Goal: Task Accomplishment & Management: Use online tool/utility

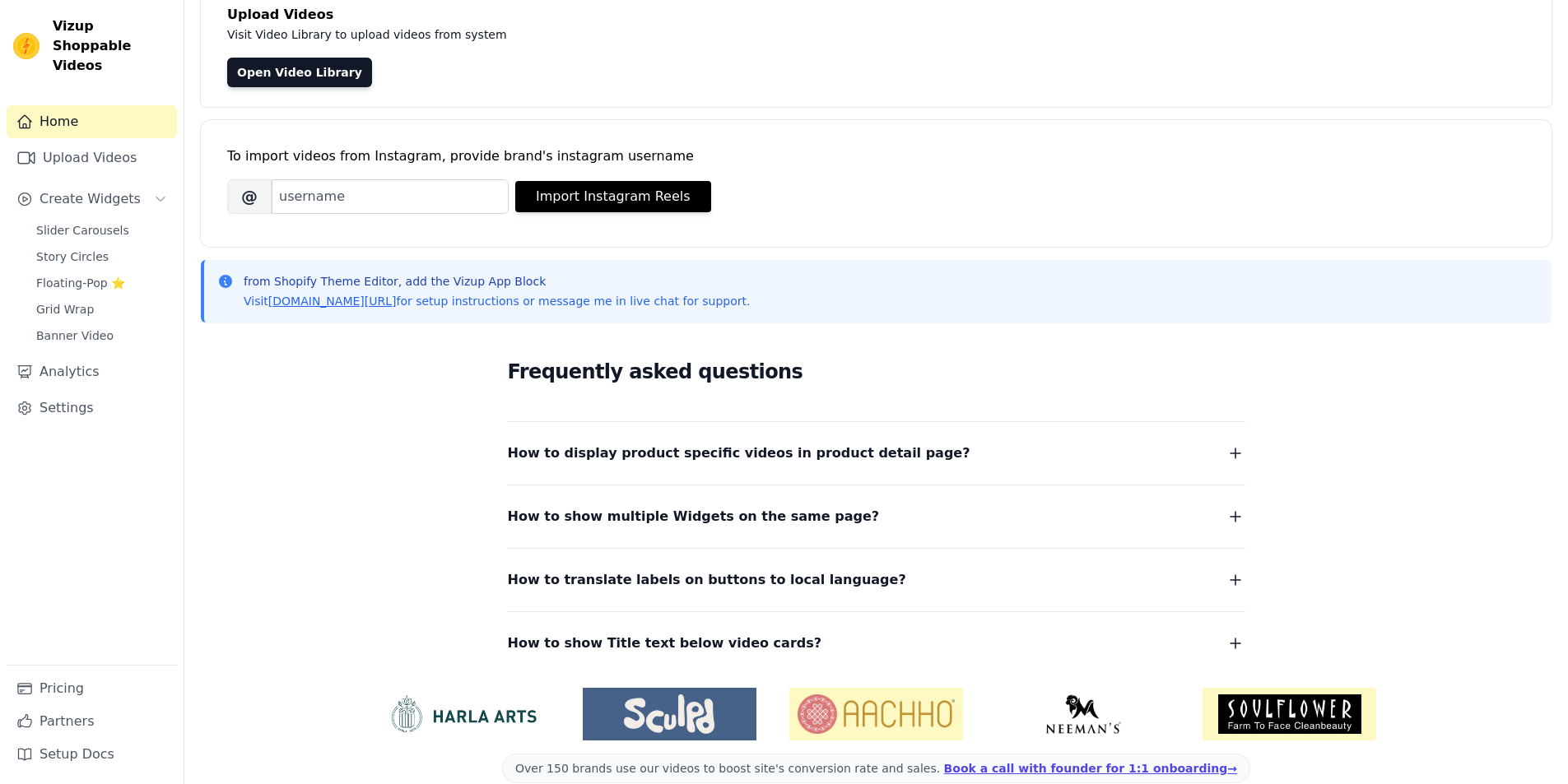
scroll to position [139, 0]
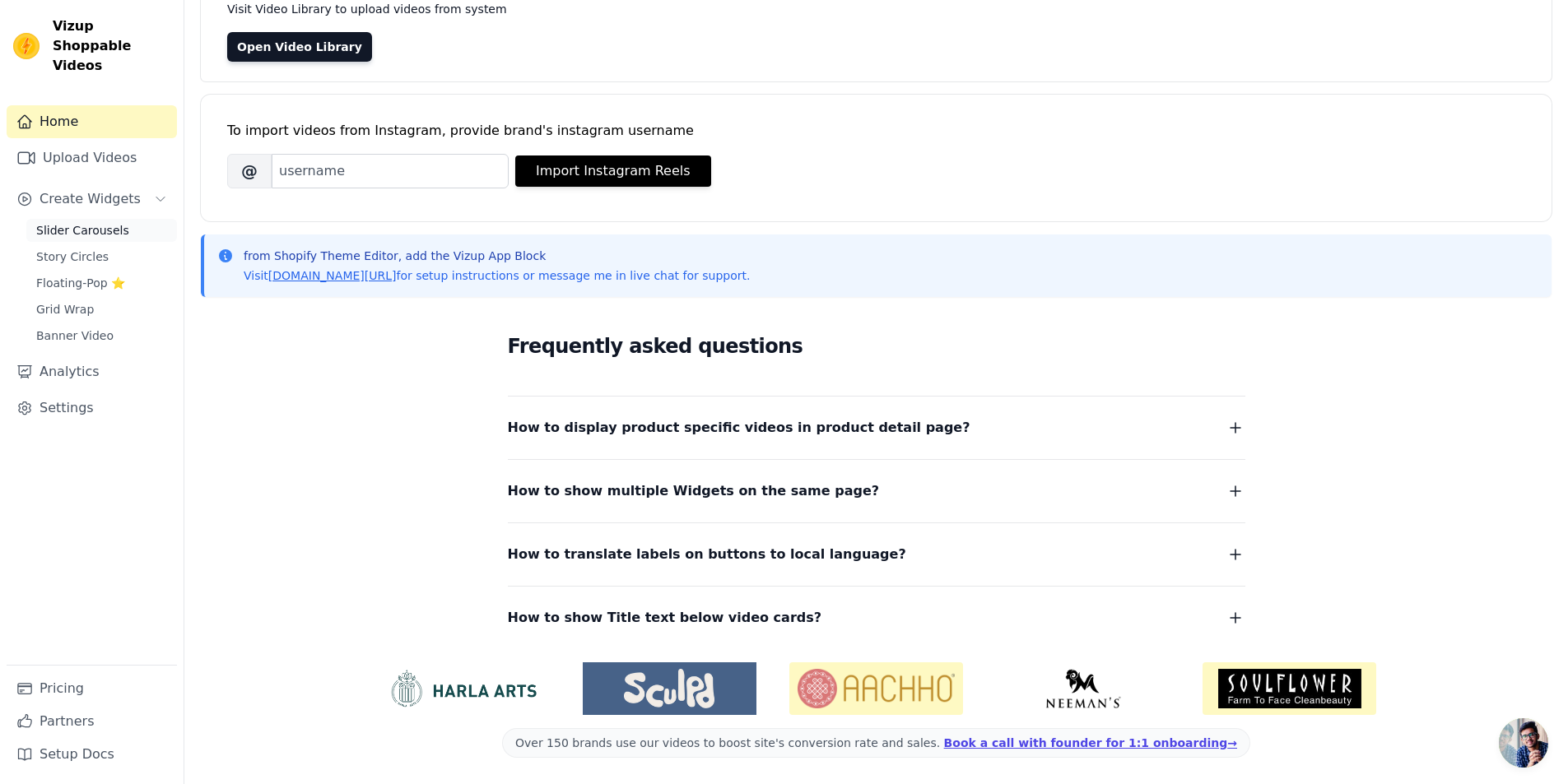
click at [103, 222] on span "Slider Carousels" at bounding box center [83, 230] width 93 height 17
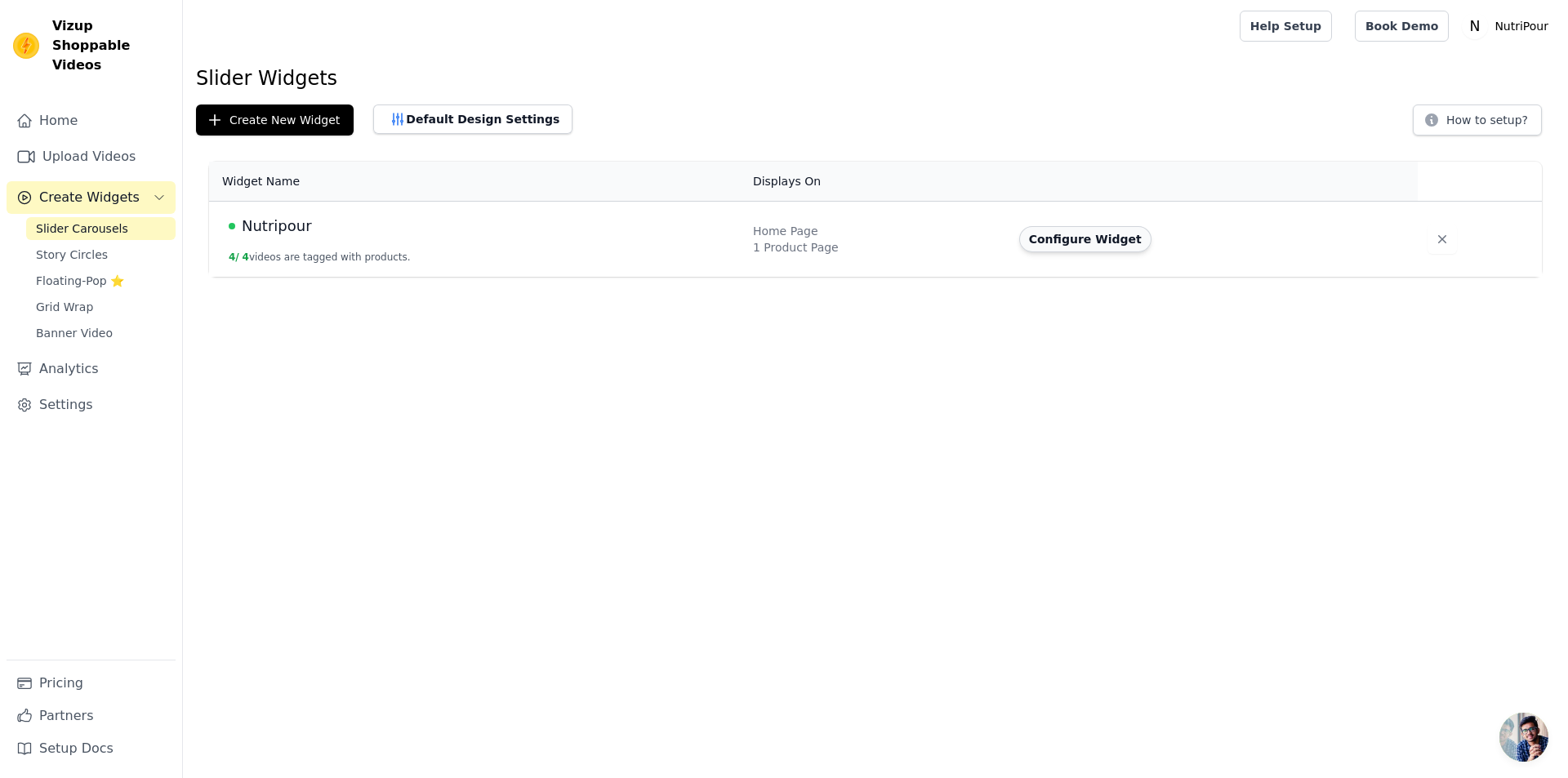
click at [1106, 243] on button "Configure Widget" at bounding box center [1084, 239] width 132 height 26
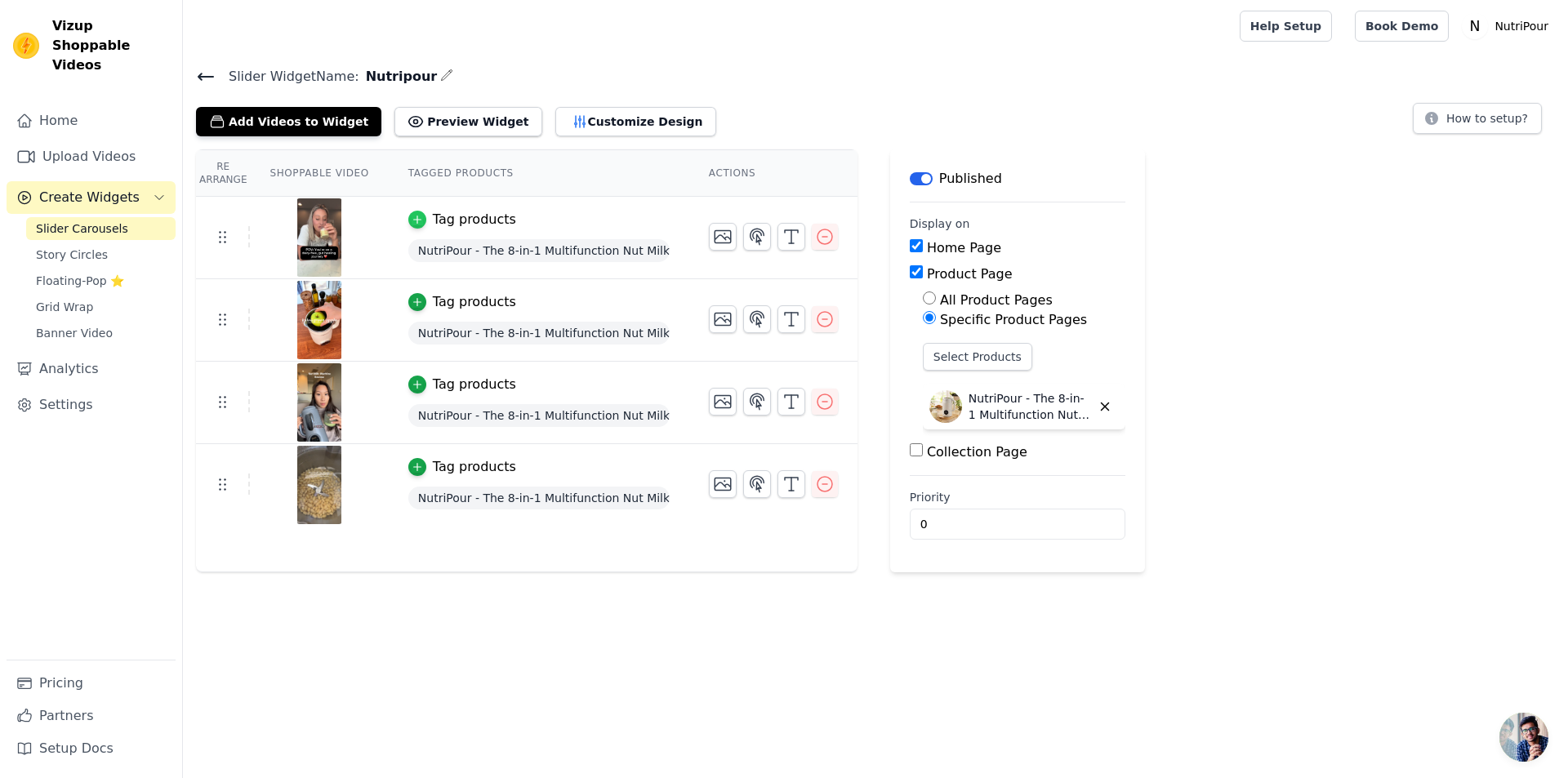
click at [411, 214] on icon "button" at bounding box center [417, 219] width 12 height 12
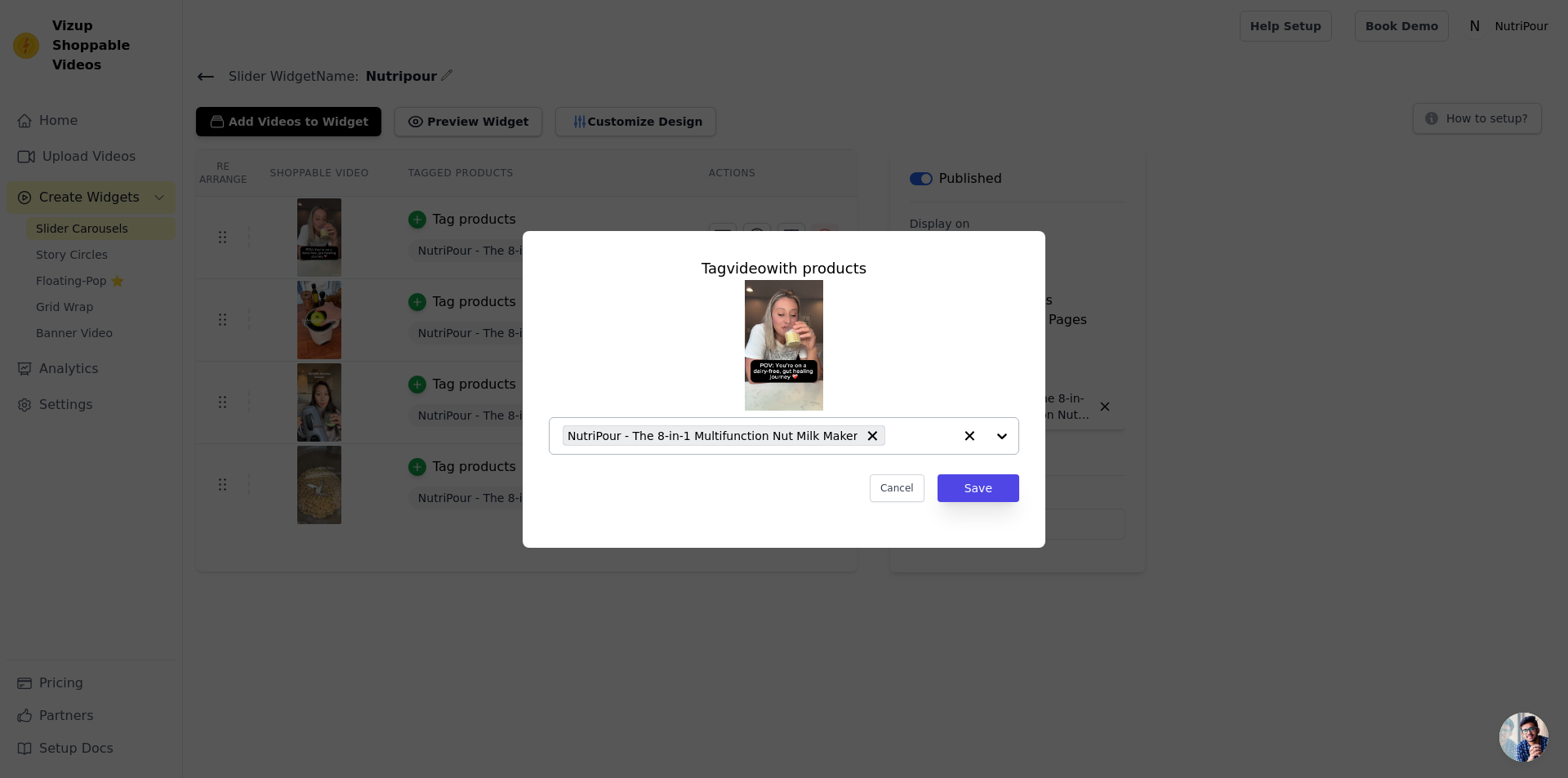
click at [906, 437] on input "text" at bounding box center [923, 436] width 60 height 20
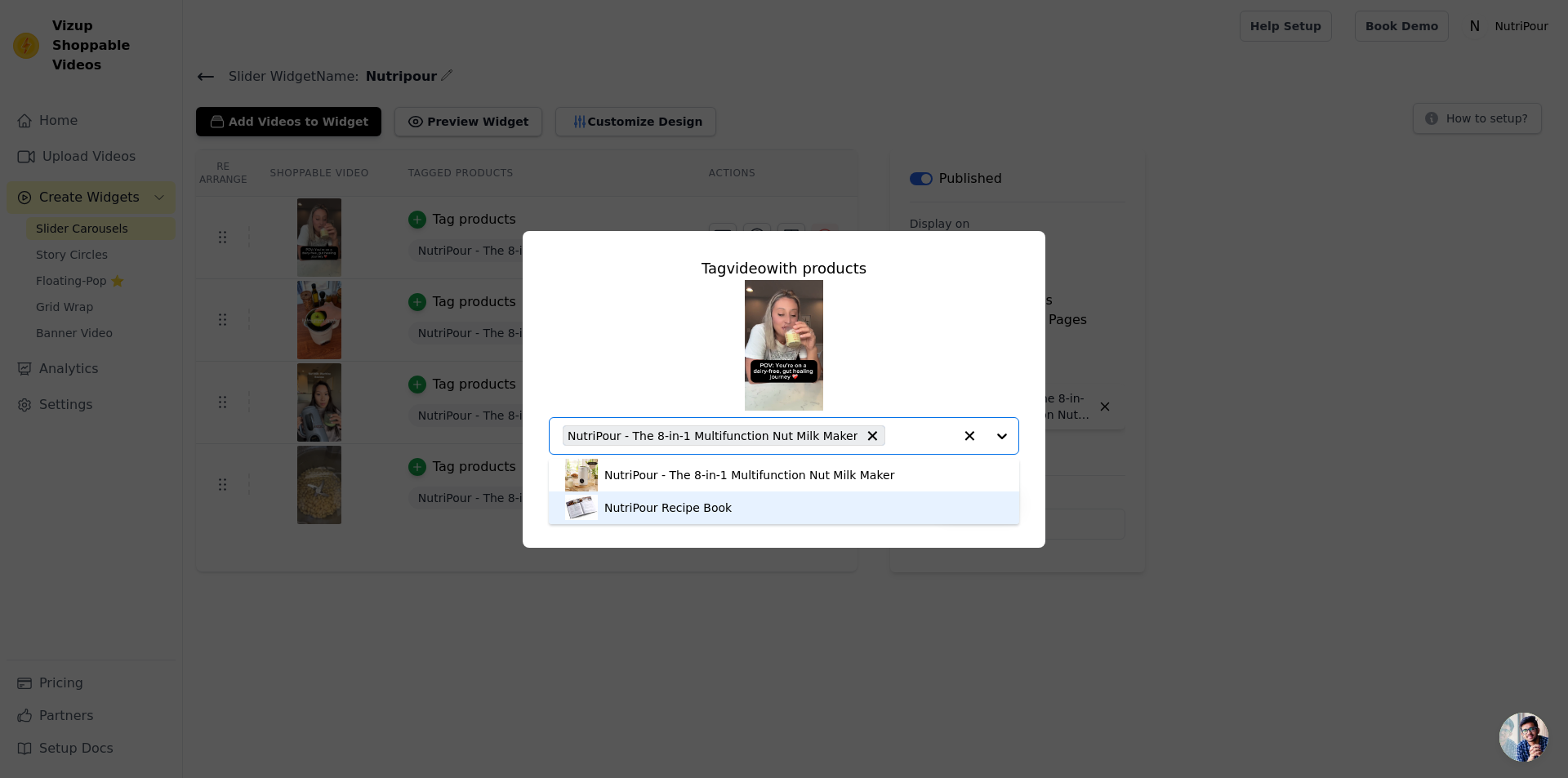
click at [745, 503] on div "NutriPour Recipe Book" at bounding box center [784, 508] width 438 height 32
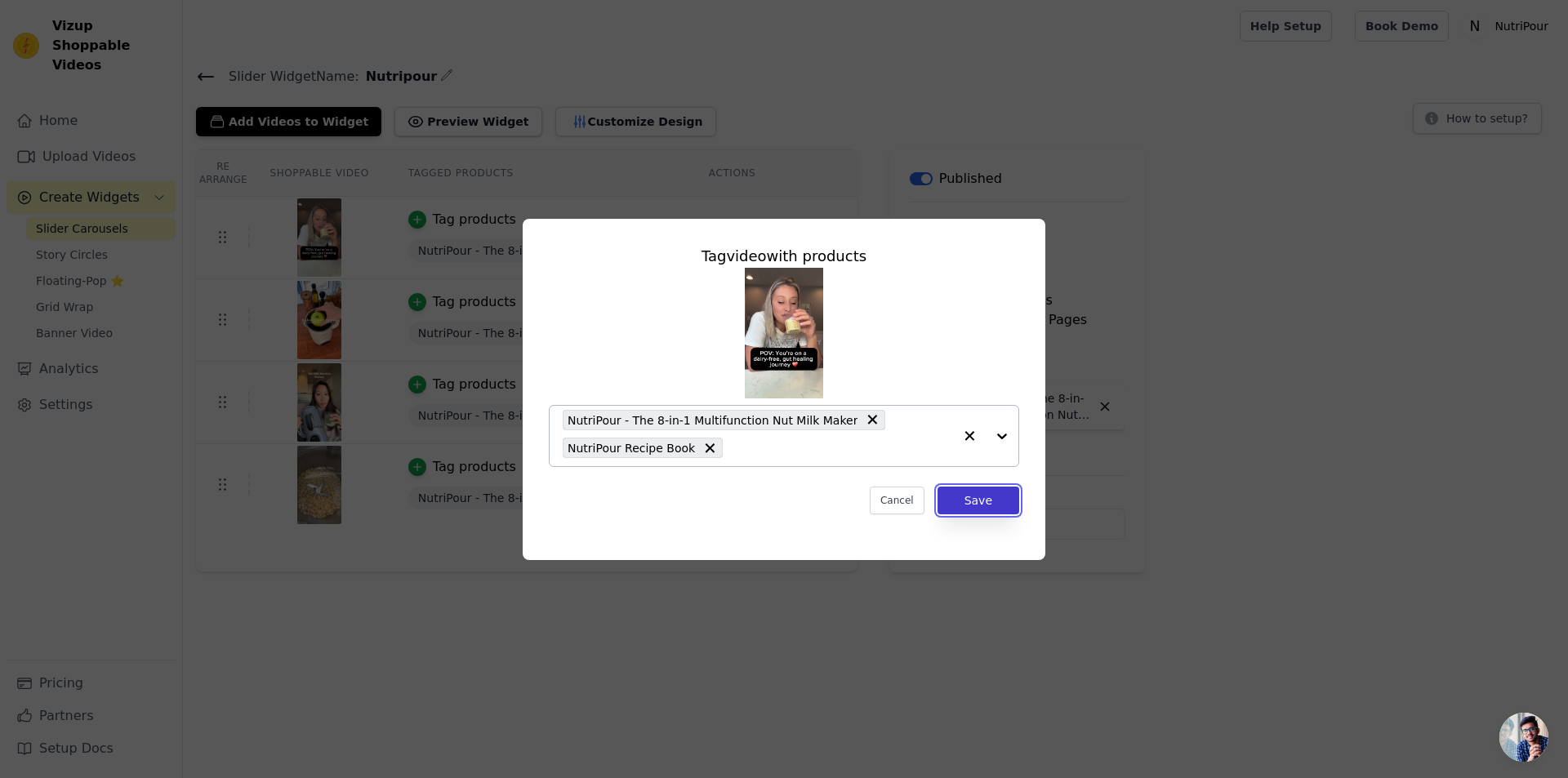
click at [970, 503] on button "Save" at bounding box center [977, 501] width 81 height 27
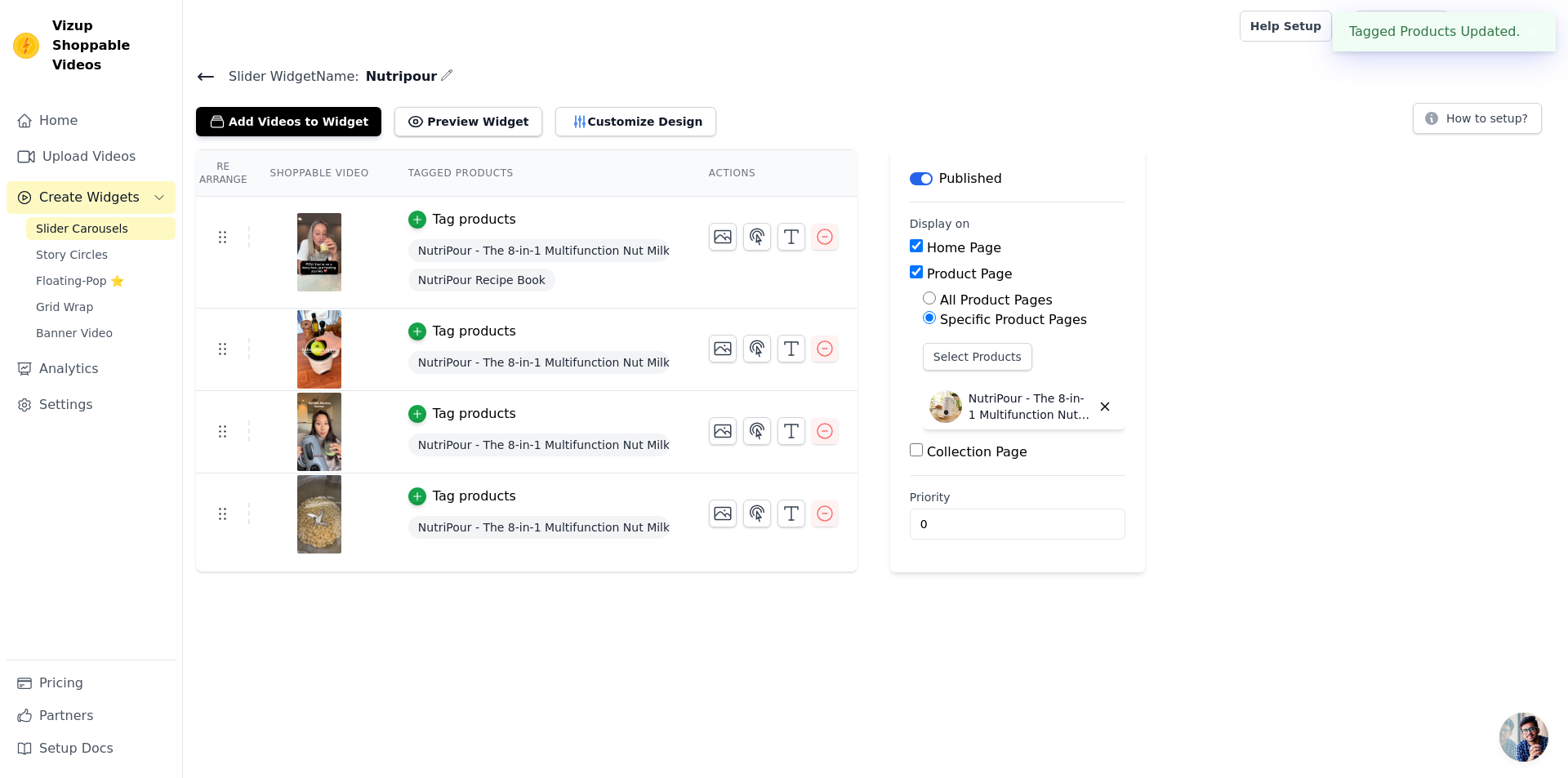
click at [450, 333] on div "Tag products" at bounding box center [474, 331] width 83 height 20
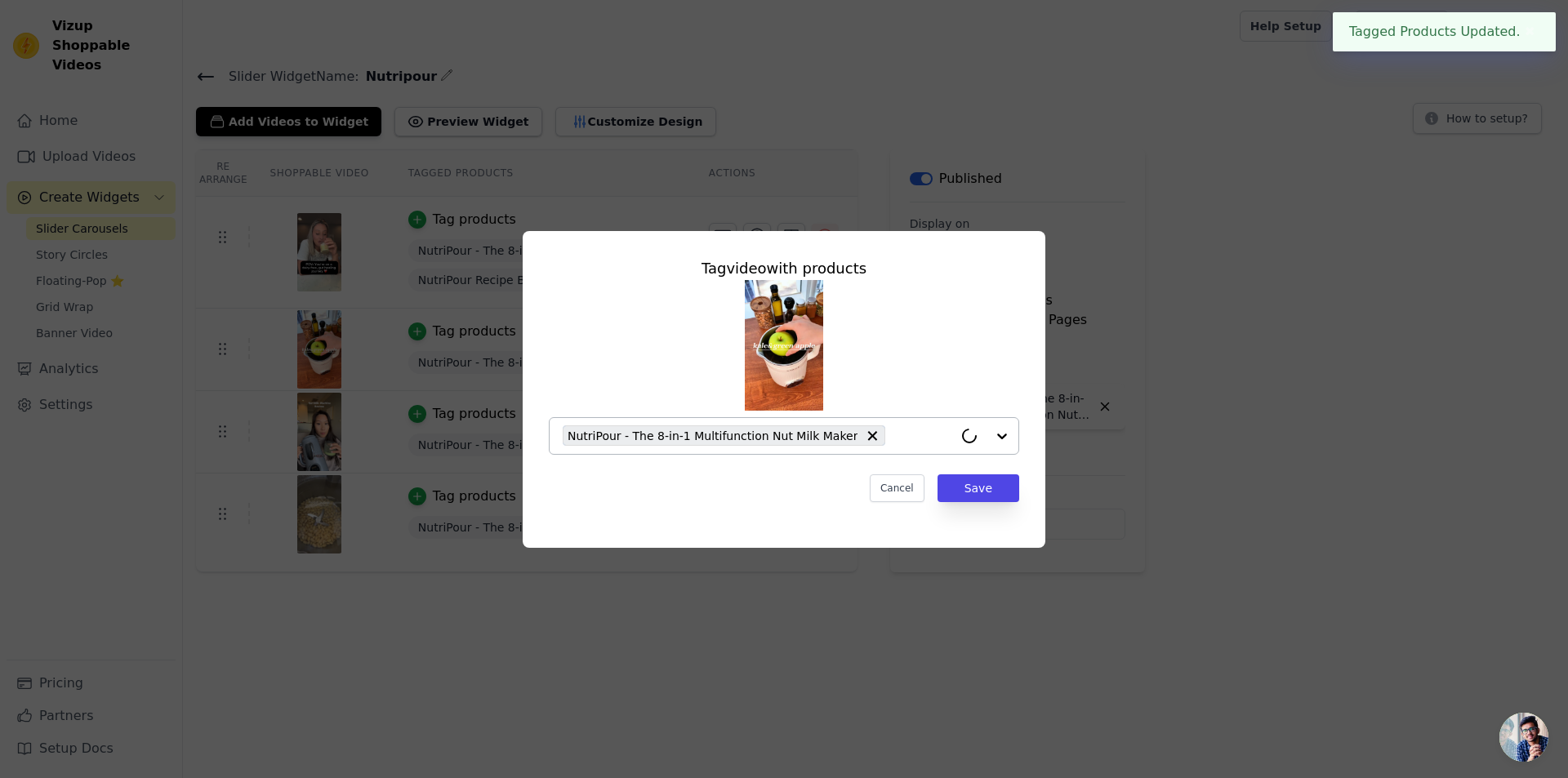
click at [901, 447] on div "NutriPour - The 8-in-1 Multifunction Nut Milk Maker" at bounding box center [757, 436] width 390 height 36
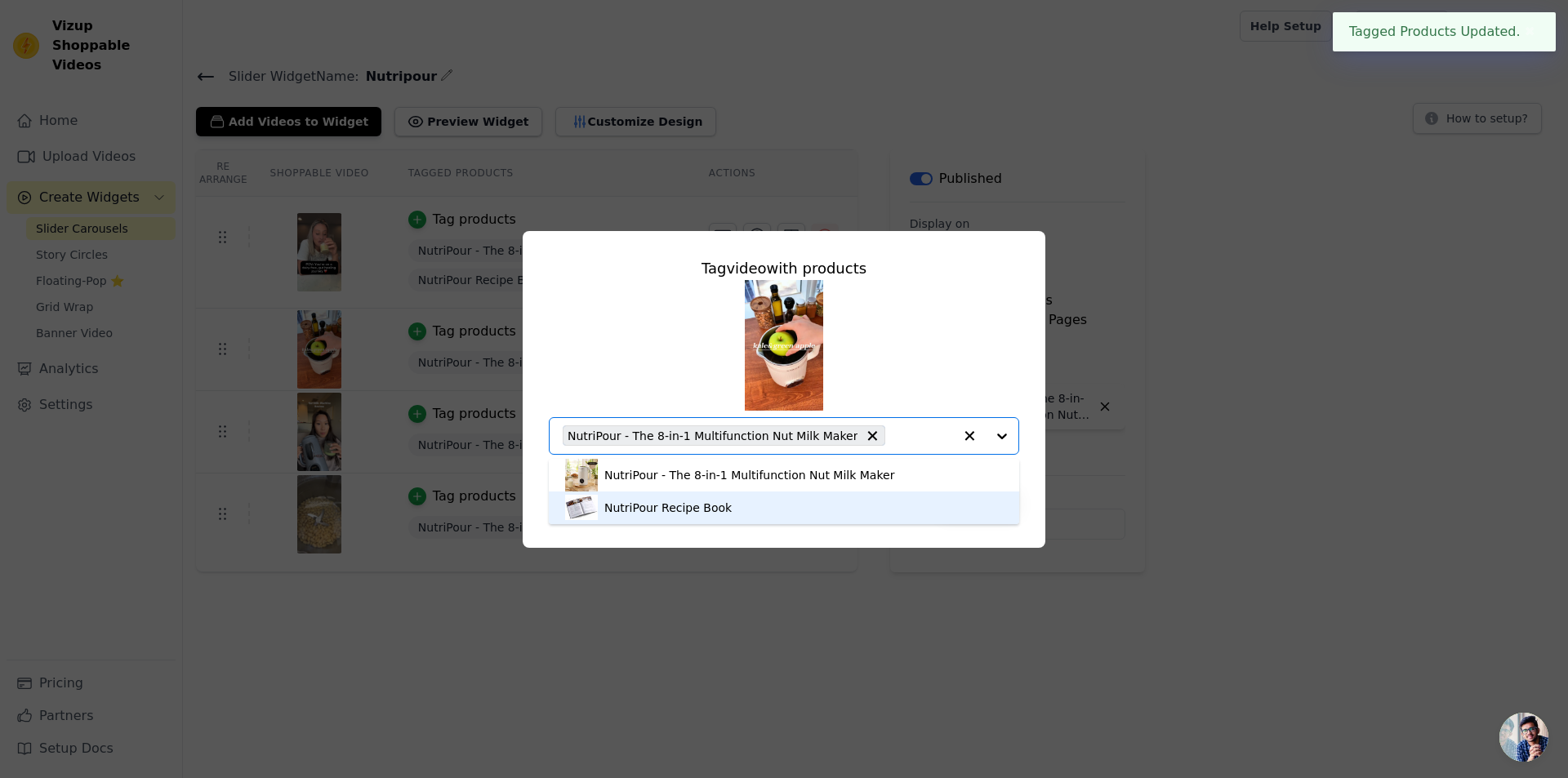
click at [731, 499] on div "NutriPour Recipe Book" at bounding box center [784, 508] width 438 height 32
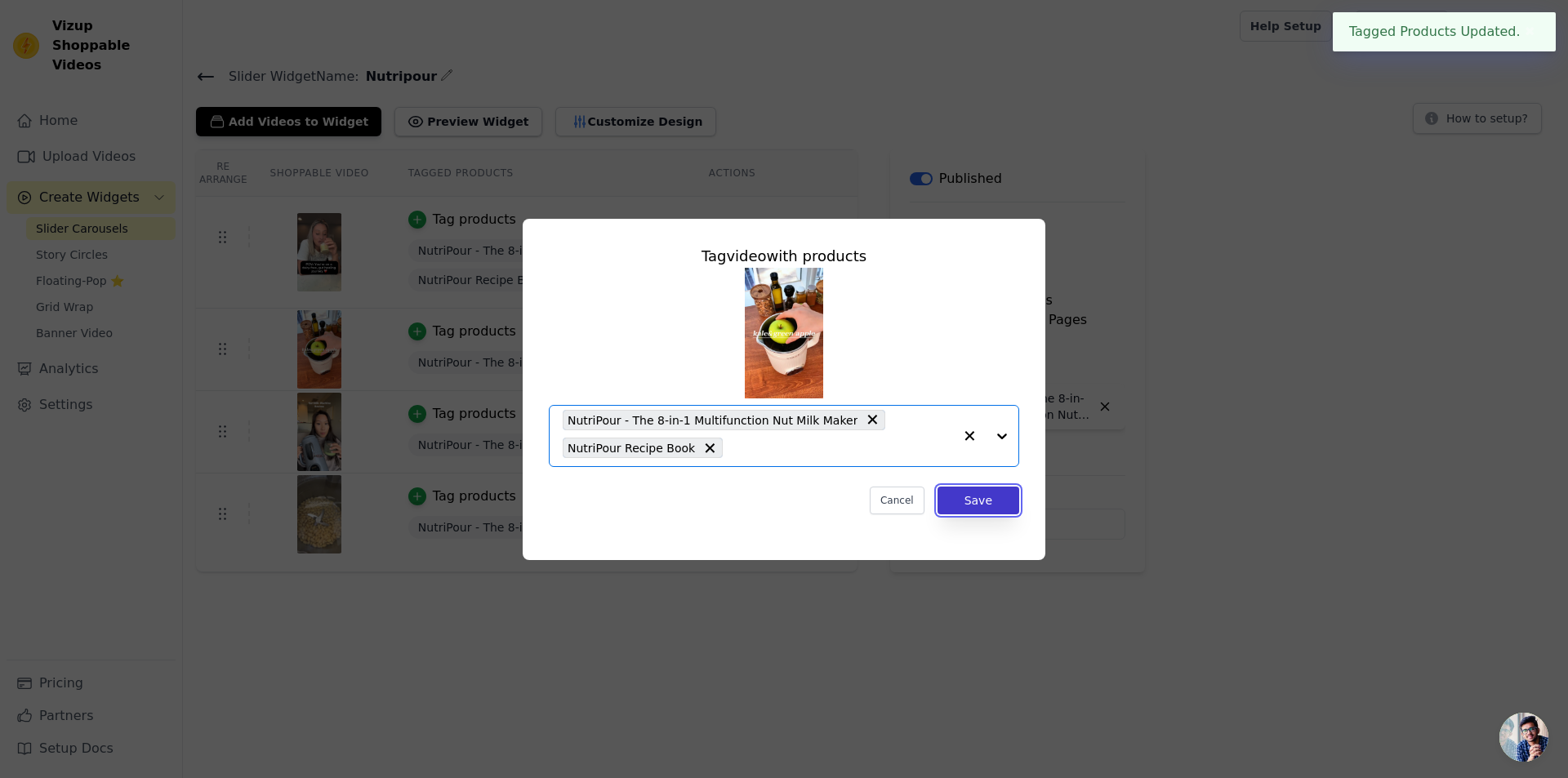
click at [993, 504] on button "Save" at bounding box center [977, 501] width 81 height 27
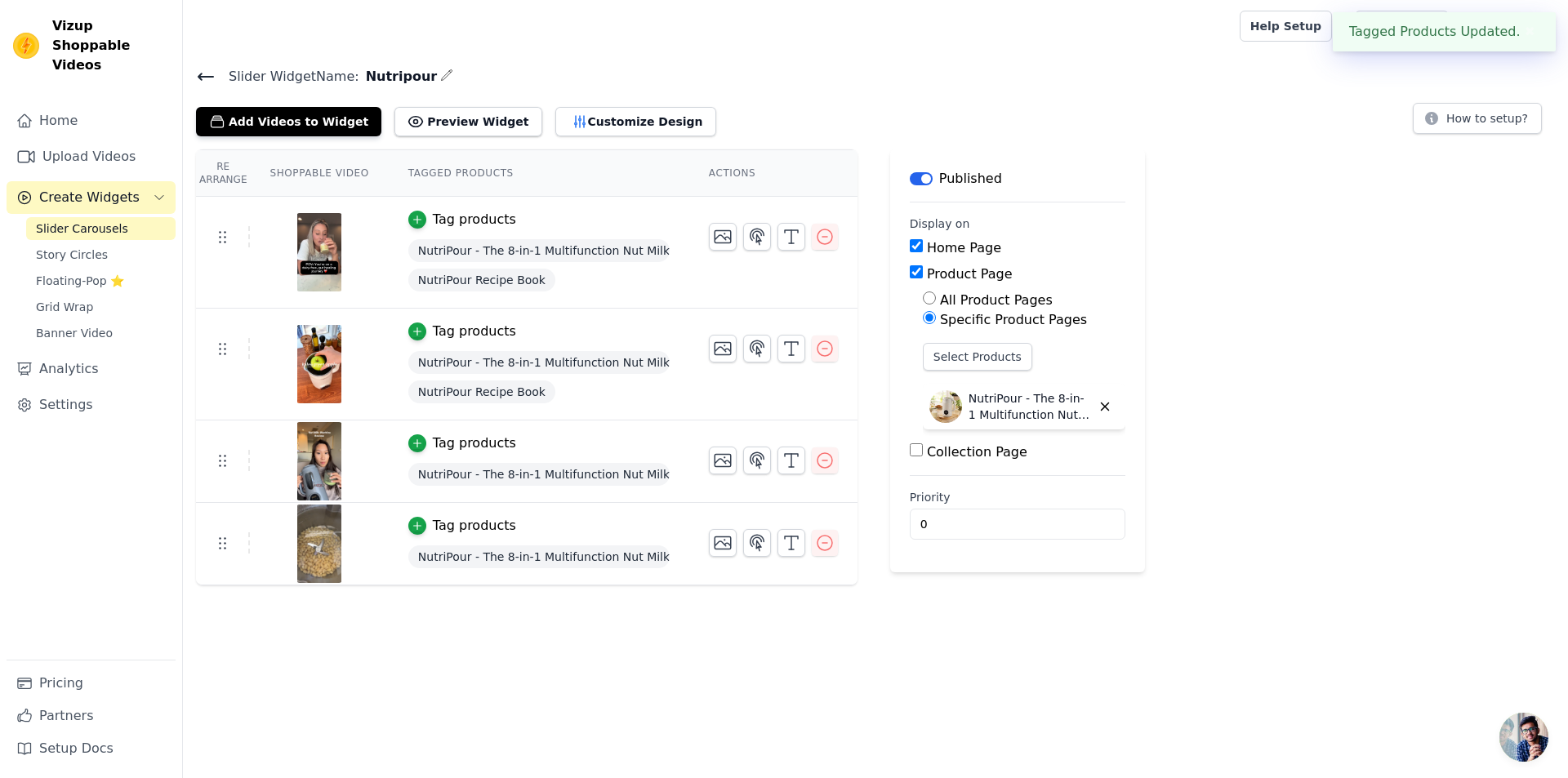
click at [470, 436] on div "Tag products" at bounding box center [474, 444] width 83 height 20
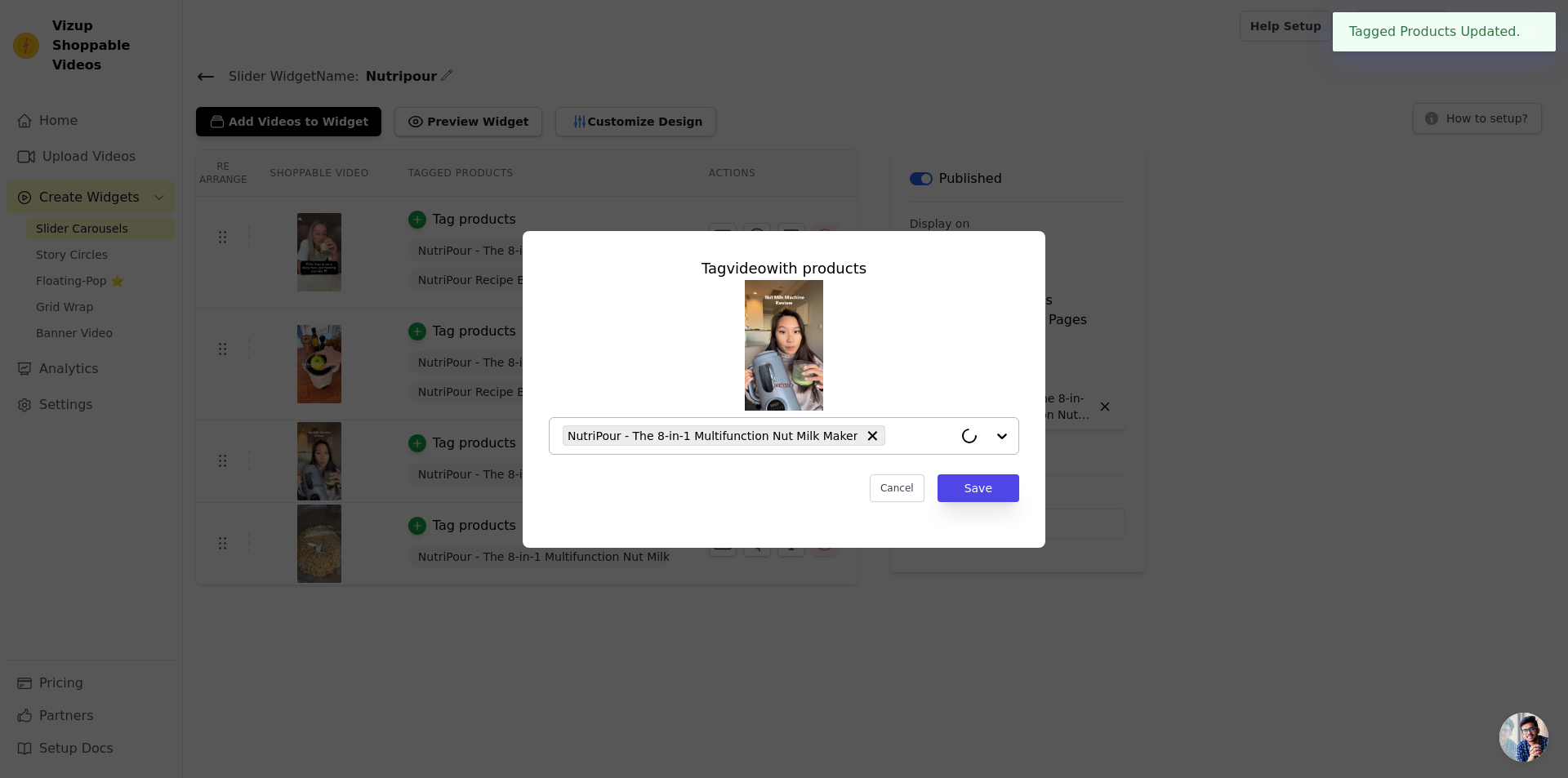
click at [893, 433] on input "text" at bounding box center [923, 436] width 60 height 20
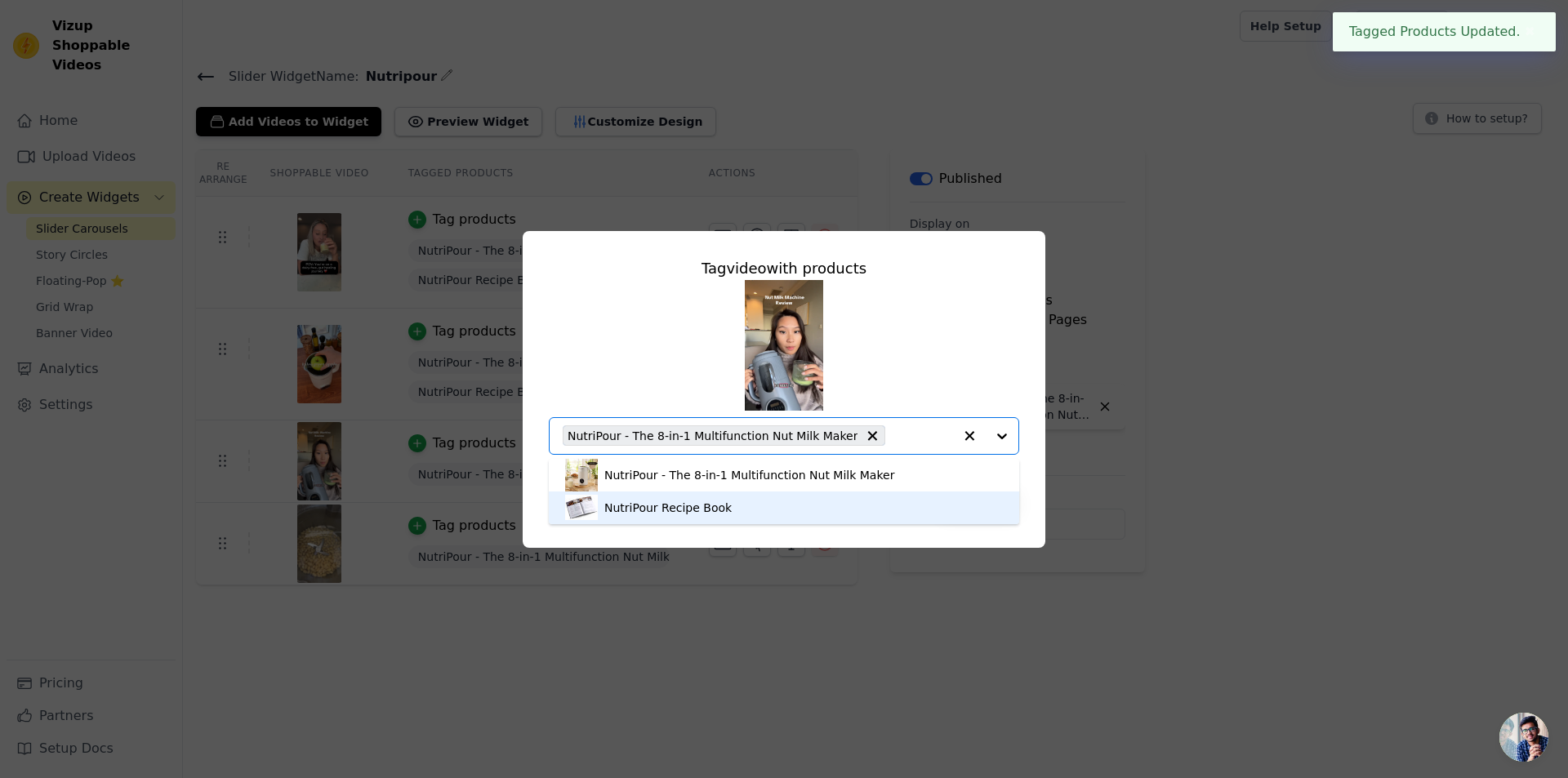
click at [748, 507] on div "NutriPour Recipe Book" at bounding box center [784, 508] width 438 height 32
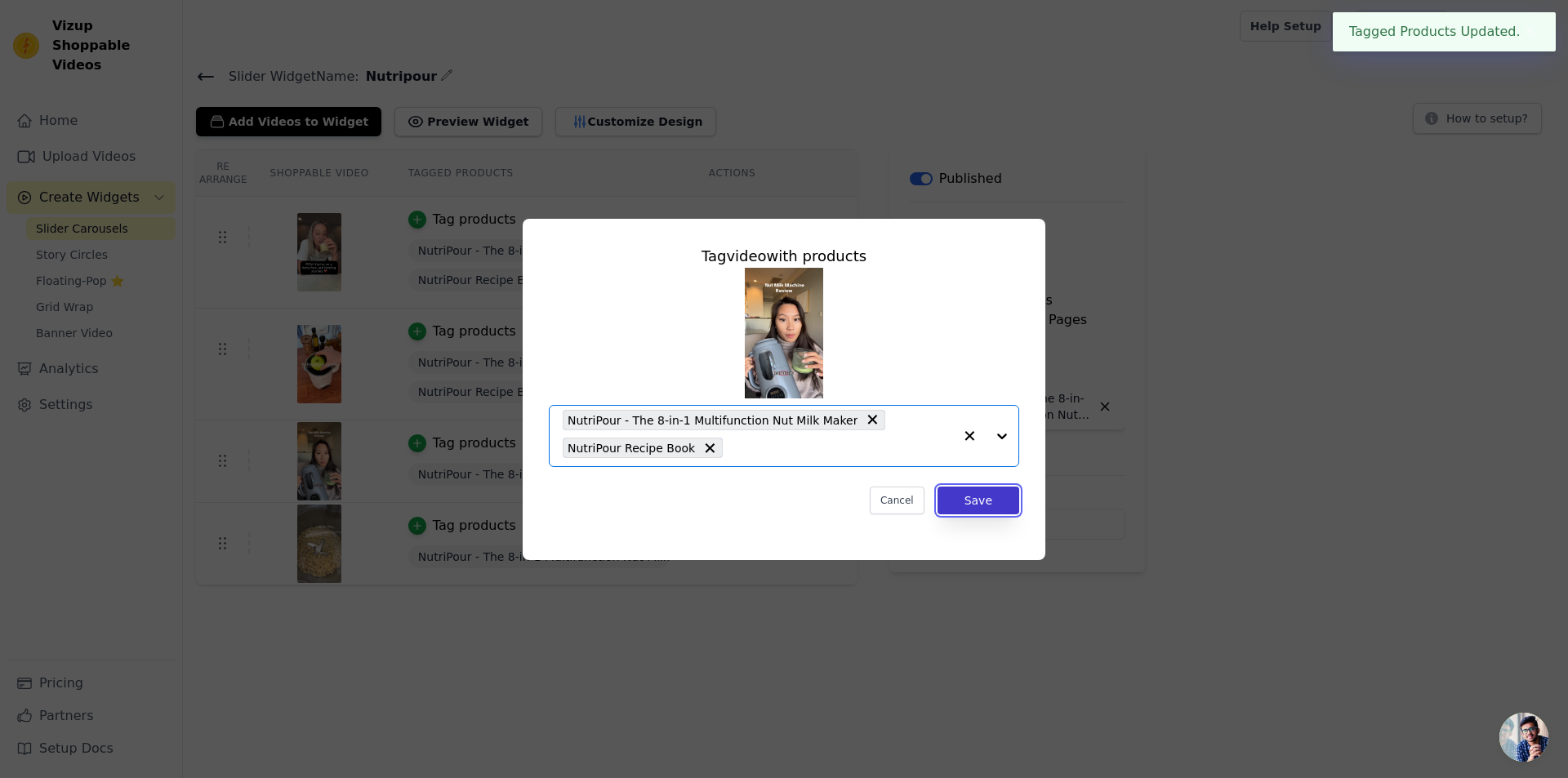
click at [1000, 495] on button "Save" at bounding box center [977, 501] width 81 height 27
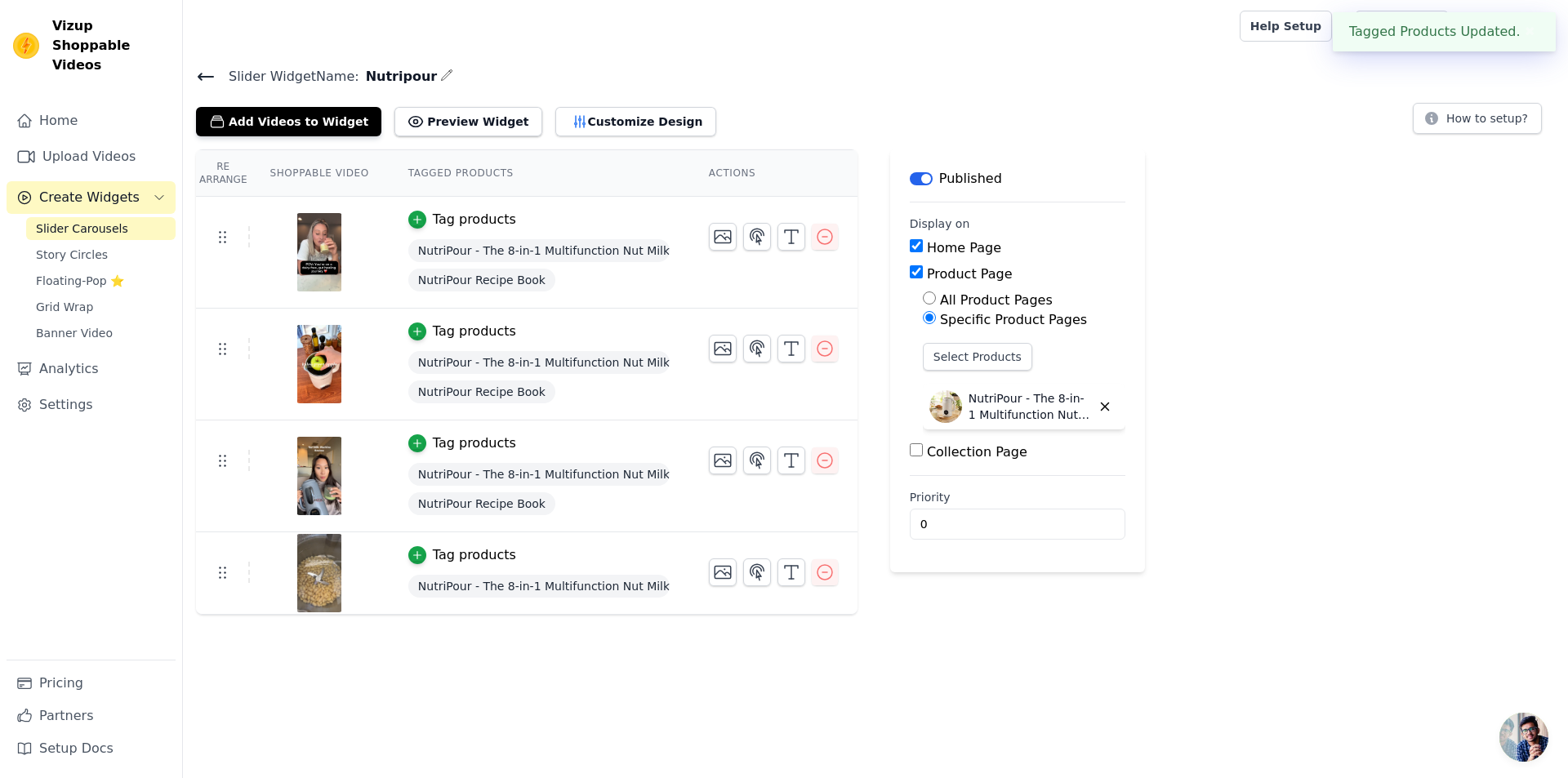
click at [469, 550] on div "Tag products" at bounding box center [474, 556] width 83 height 20
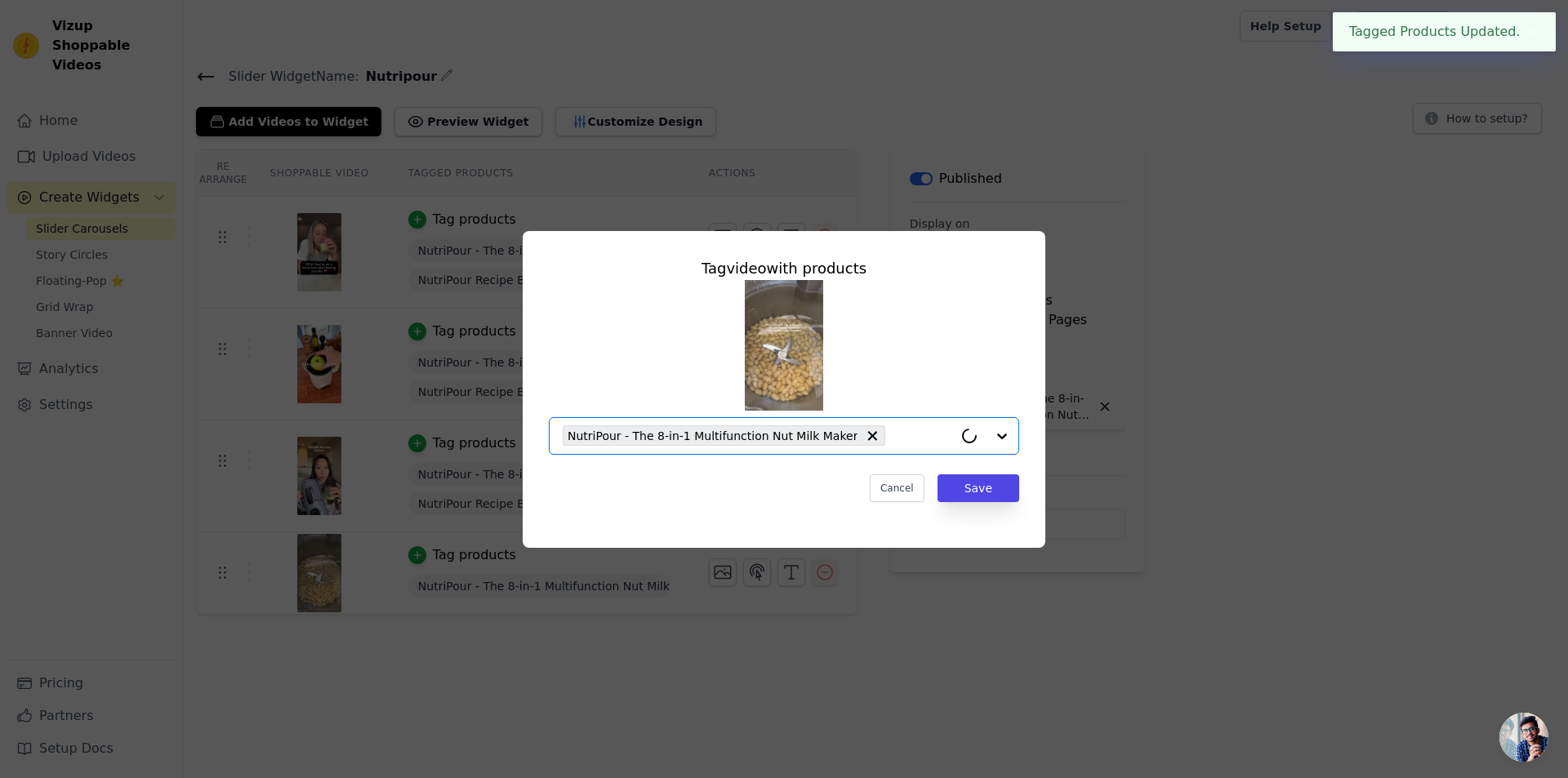
click at [893, 436] on input "text" at bounding box center [923, 436] width 60 height 20
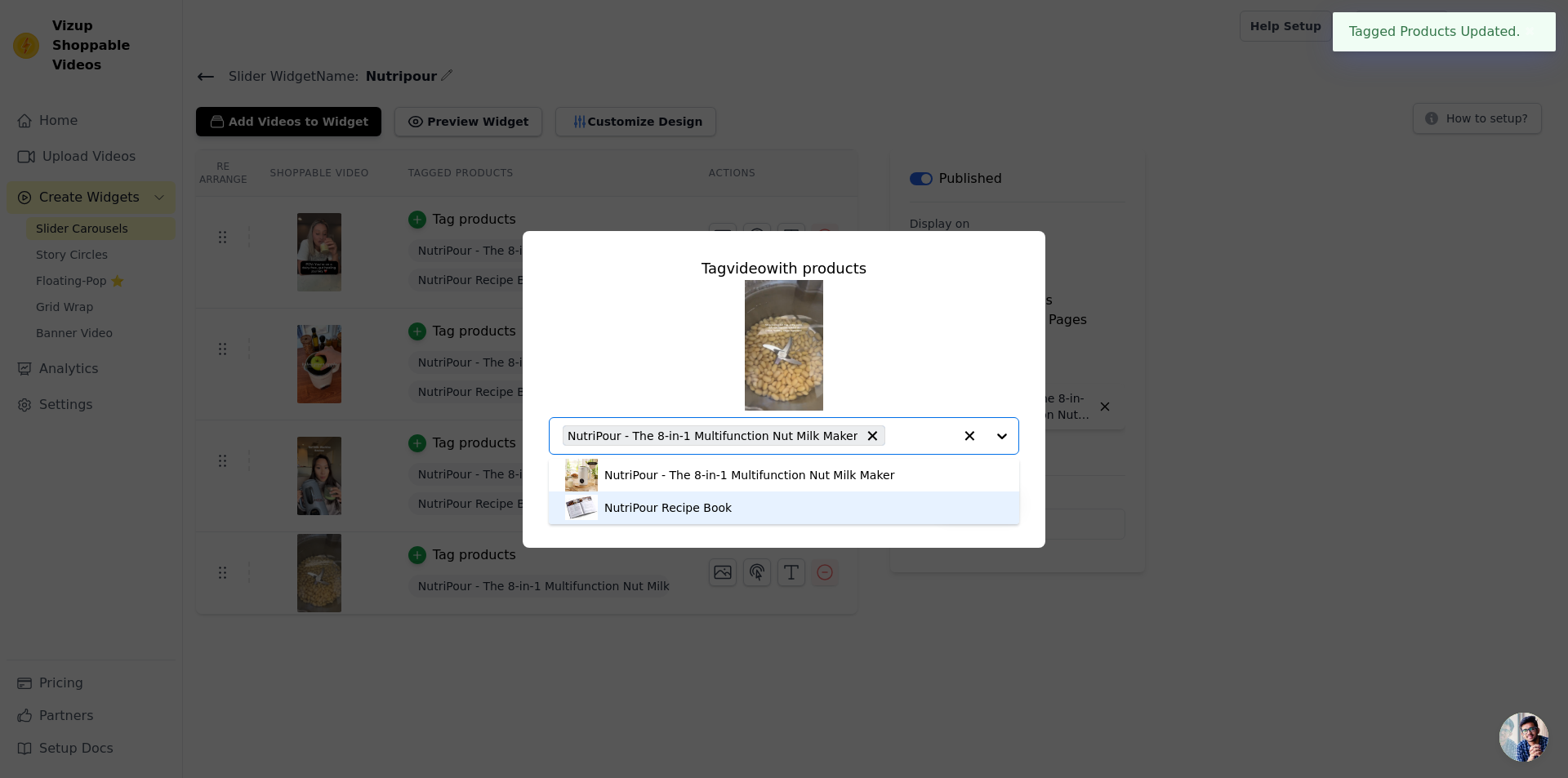
click at [730, 508] on div "NutriPour Recipe Book" at bounding box center [784, 508] width 438 height 32
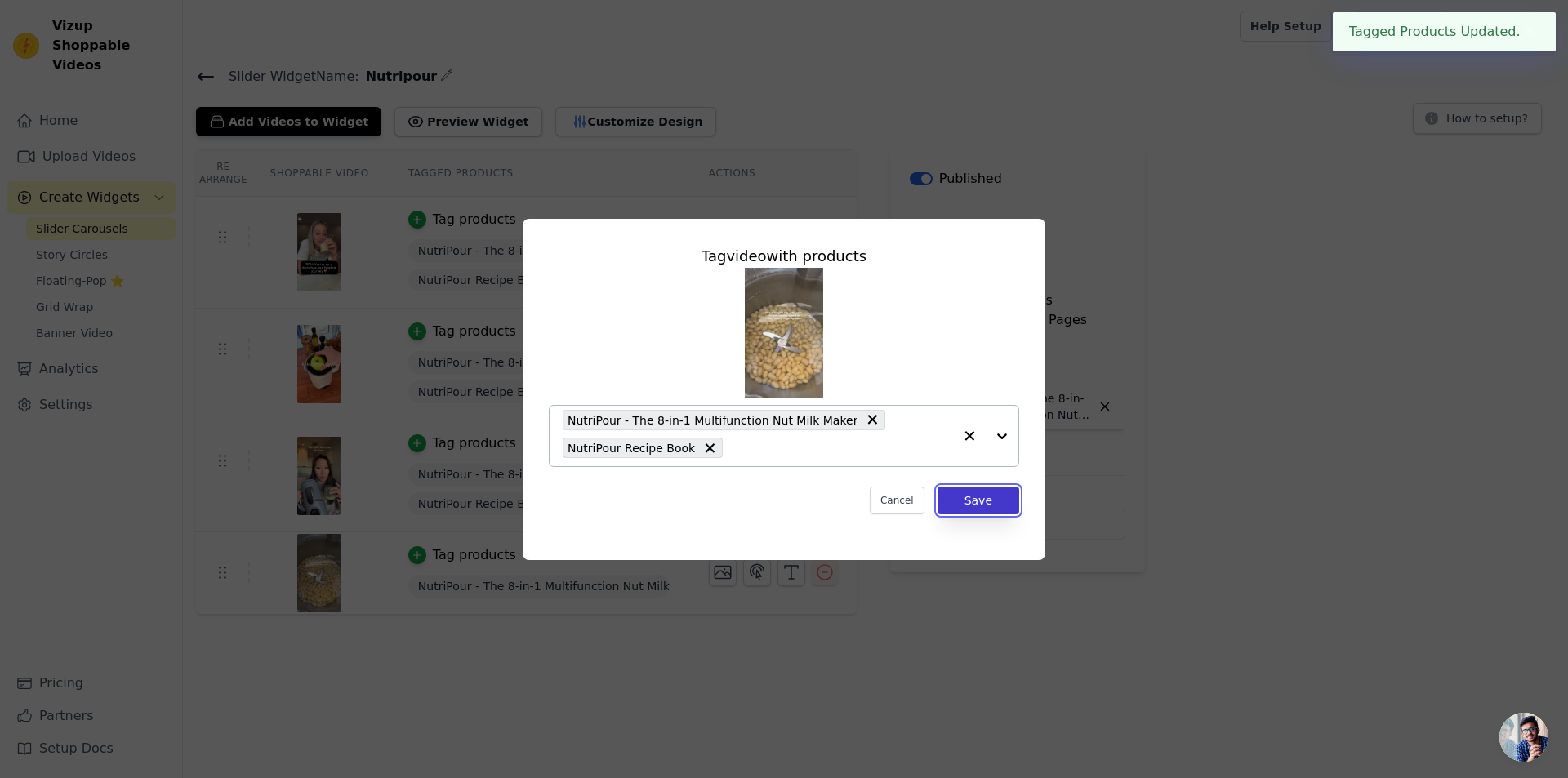
click at [1002, 499] on button "Save" at bounding box center [977, 501] width 81 height 27
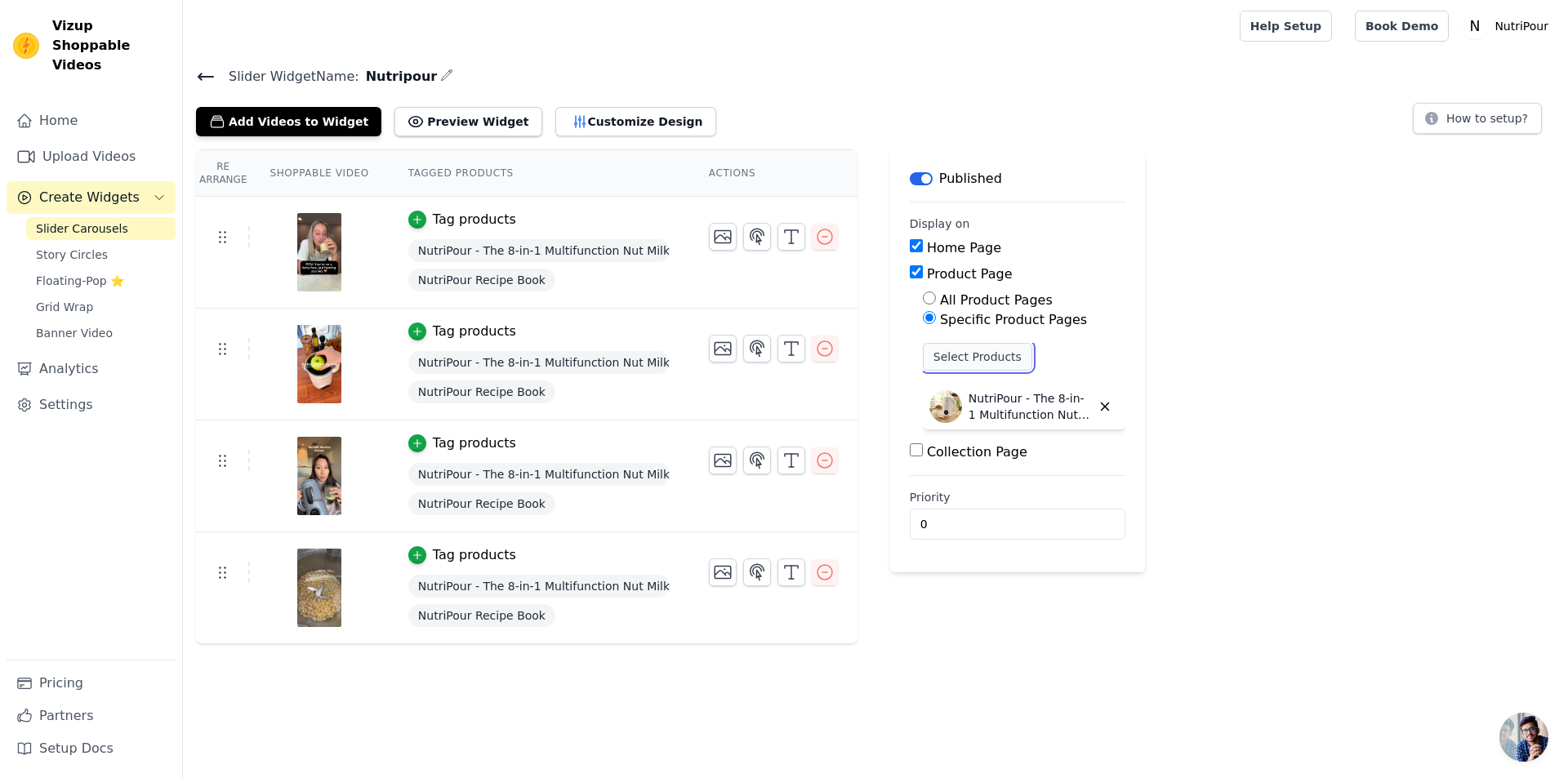
click at [965, 352] on button "Select Products" at bounding box center [977, 357] width 110 height 27
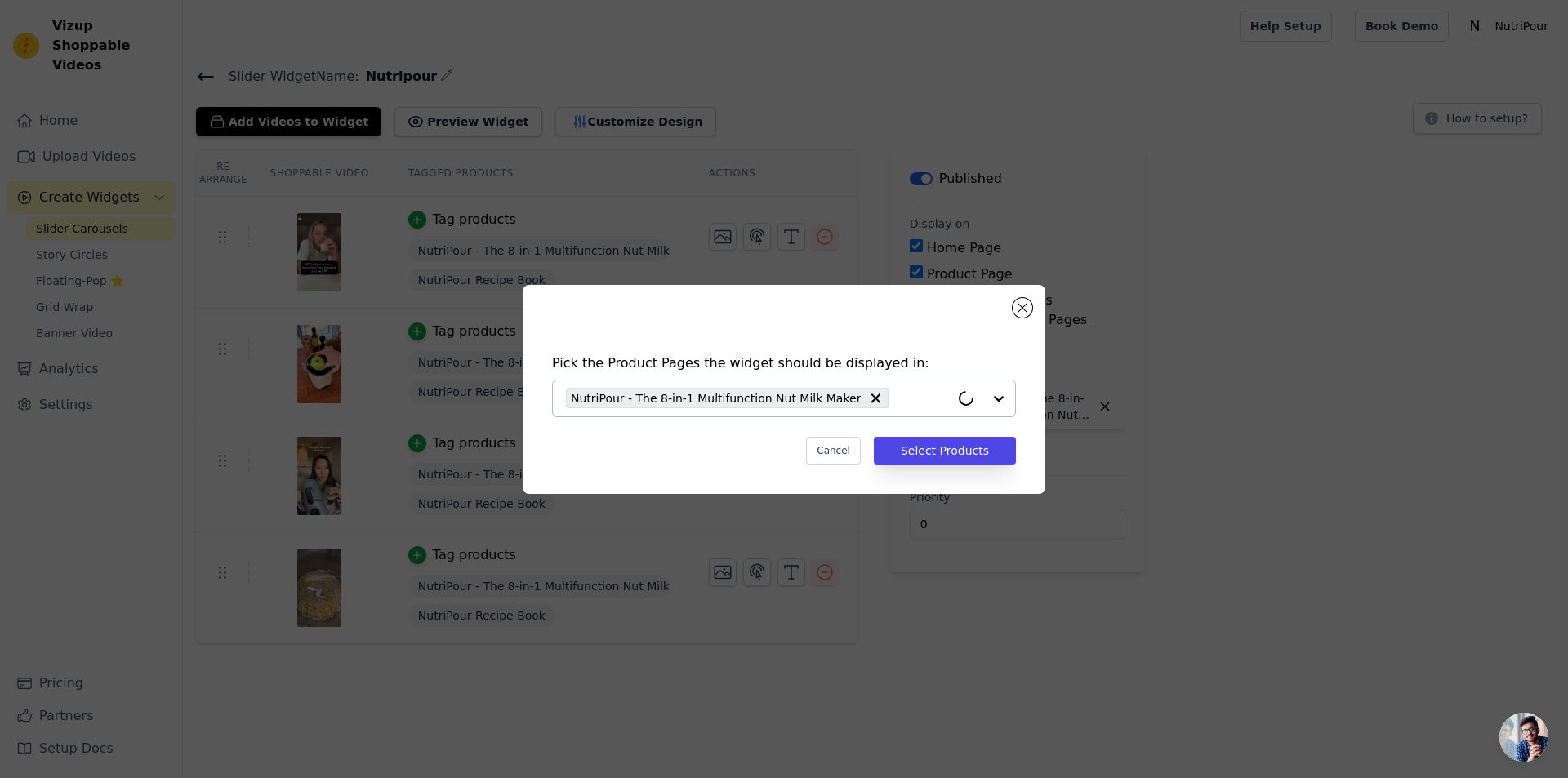
click at [897, 397] on input "text" at bounding box center [923, 399] width 53 height 20
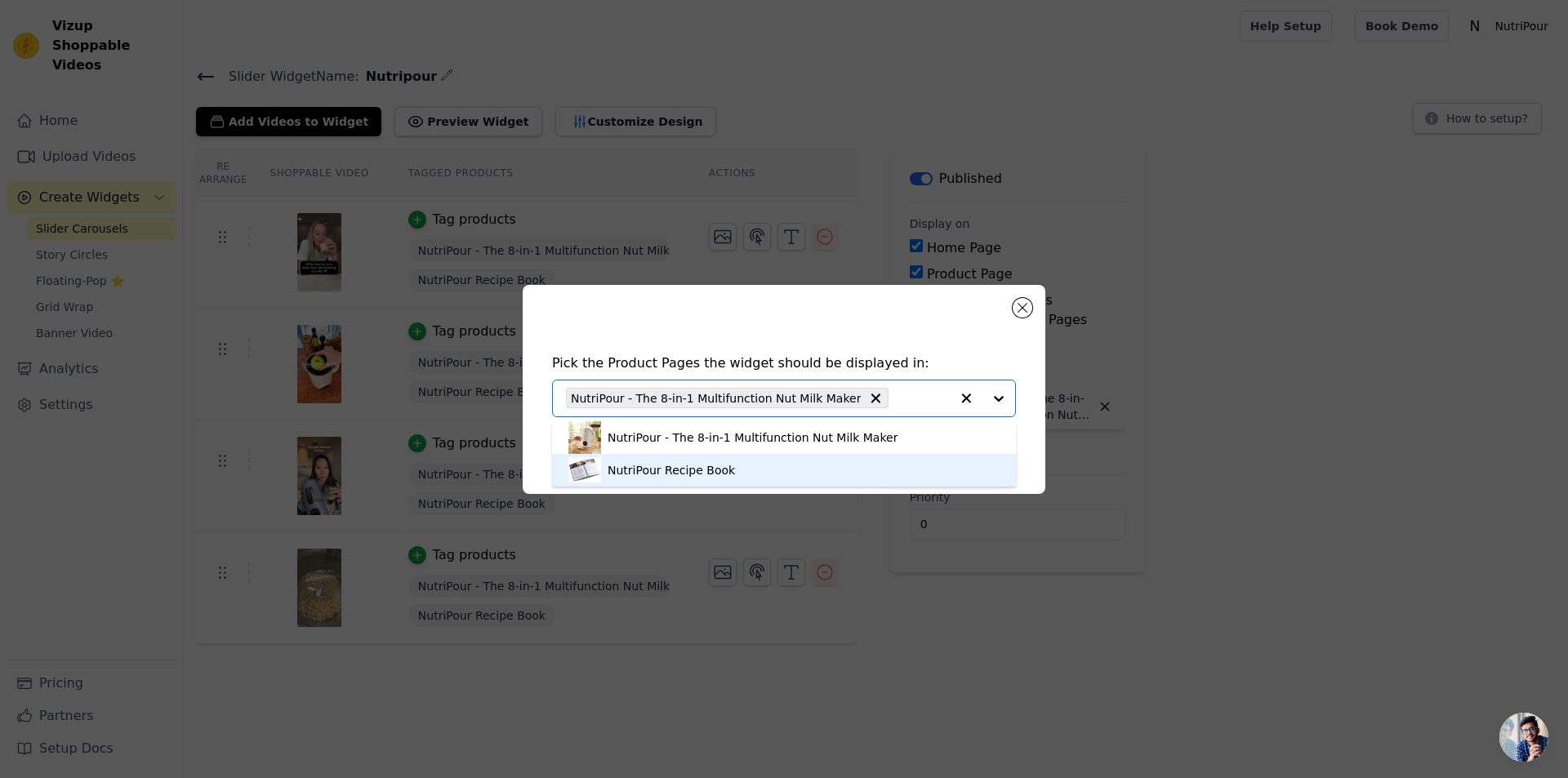
click at [751, 468] on div "NutriPour Recipe Book" at bounding box center [784, 470] width 431 height 32
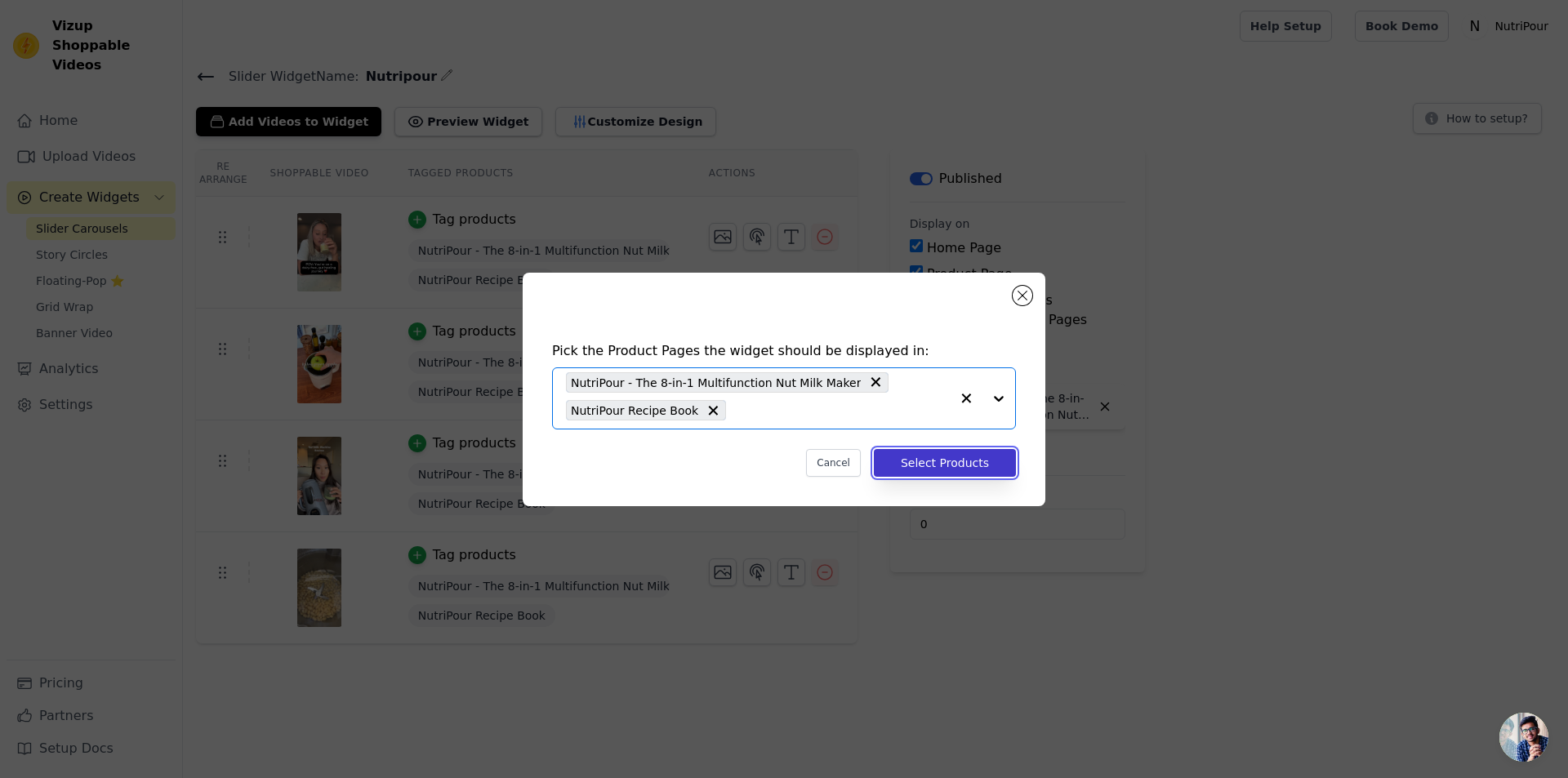
click at [958, 458] on button "Select Products" at bounding box center [944, 463] width 142 height 27
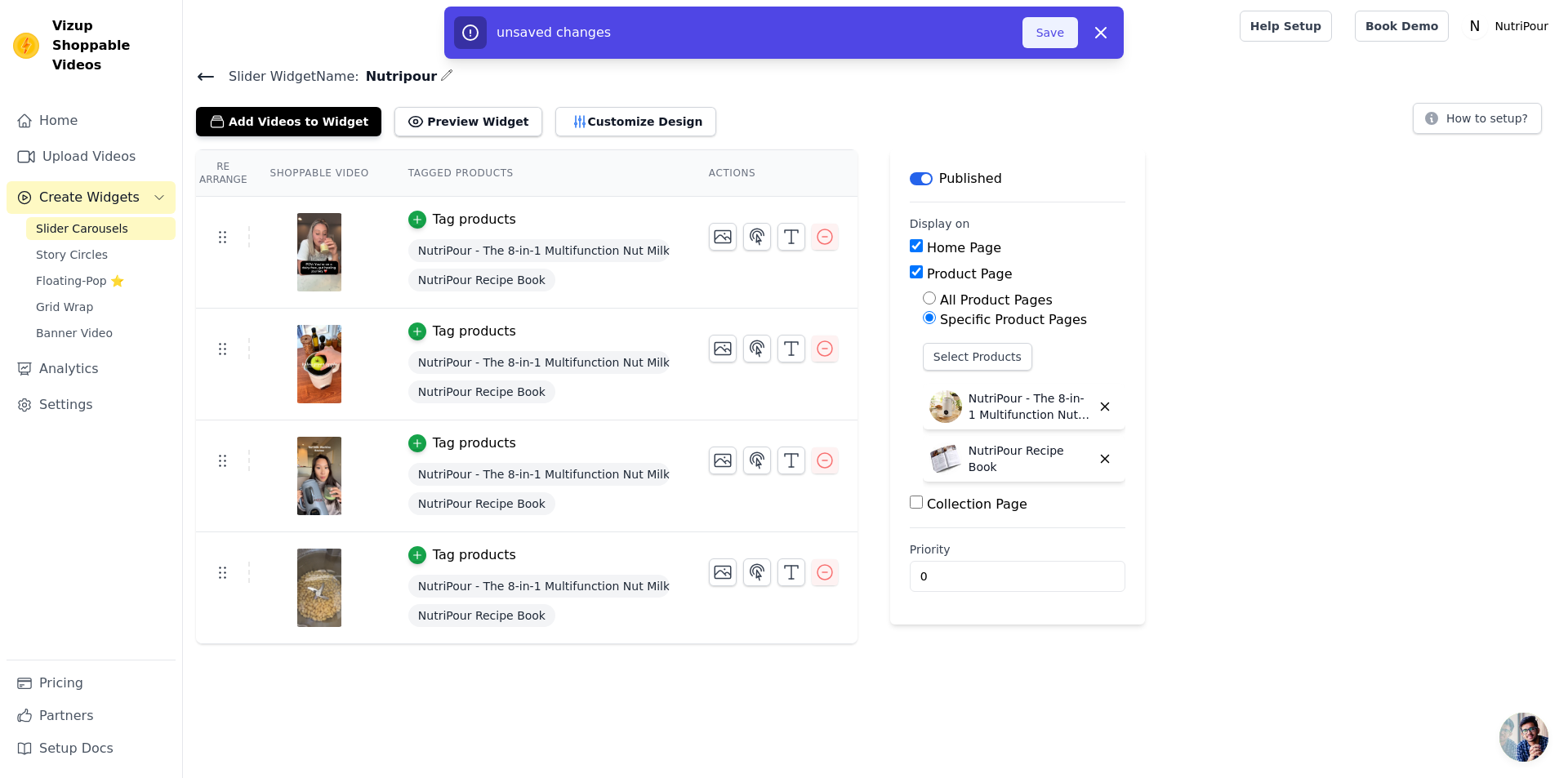
click at [1059, 31] on button "Save" at bounding box center [1050, 33] width 56 height 31
